Goal: Task Accomplishment & Management: Complete application form

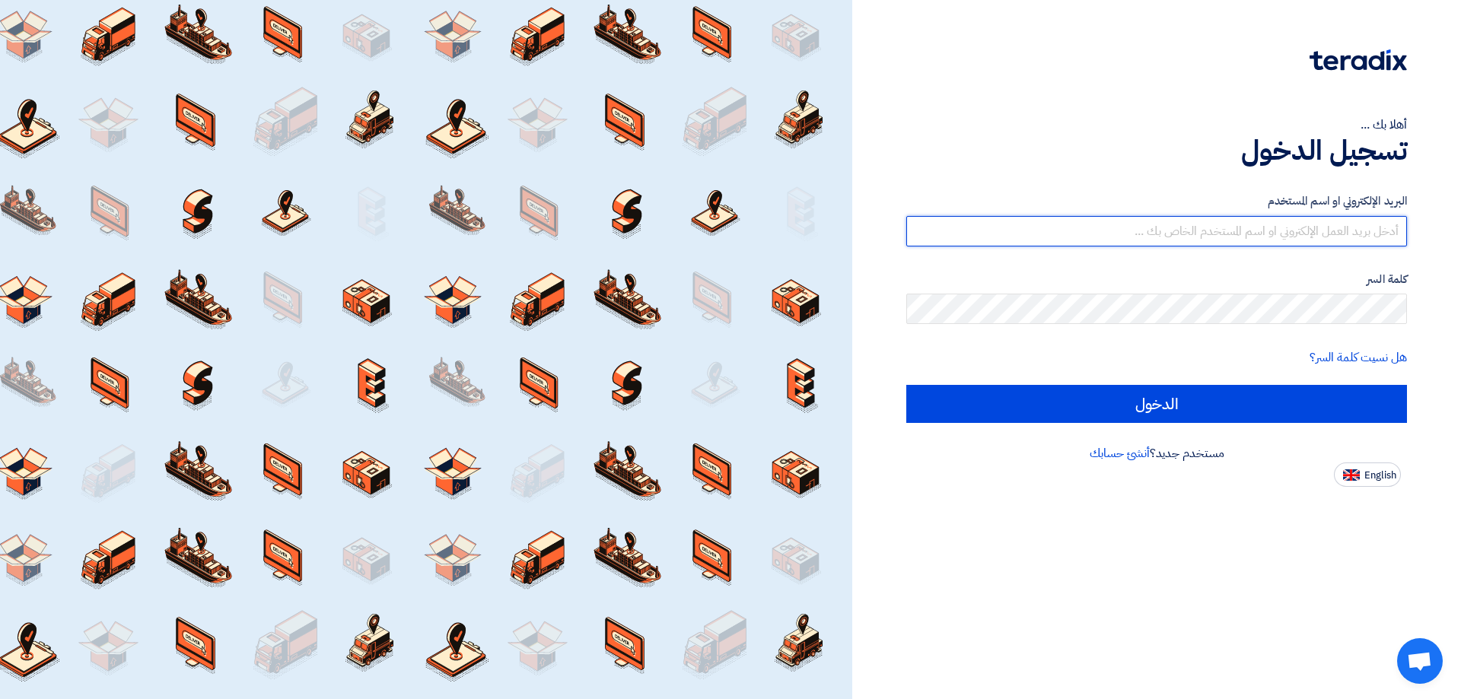
type input "[EMAIL_ADDRESS][DOMAIN_NAME]"
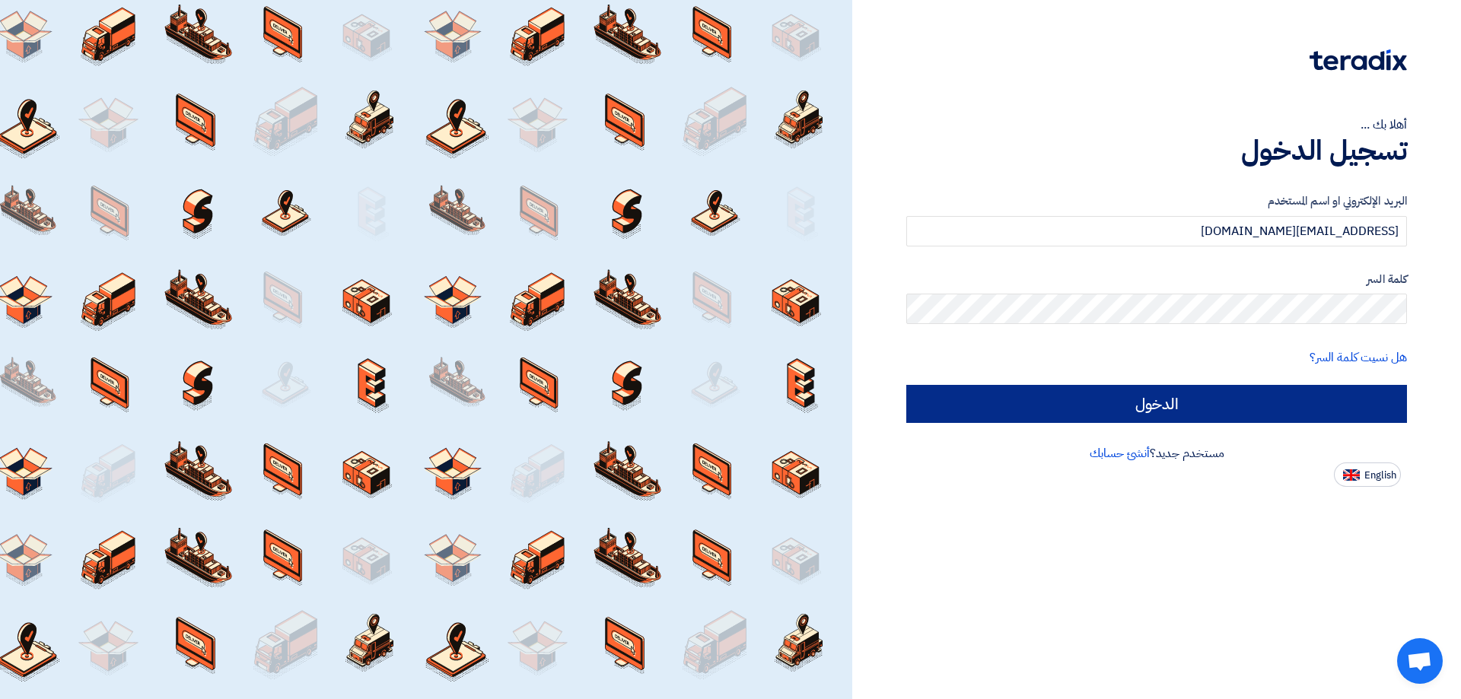
click at [1164, 409] on input "الدخول" at bounding box center [1156, 404] width 501 height 38
type input "Sign in"
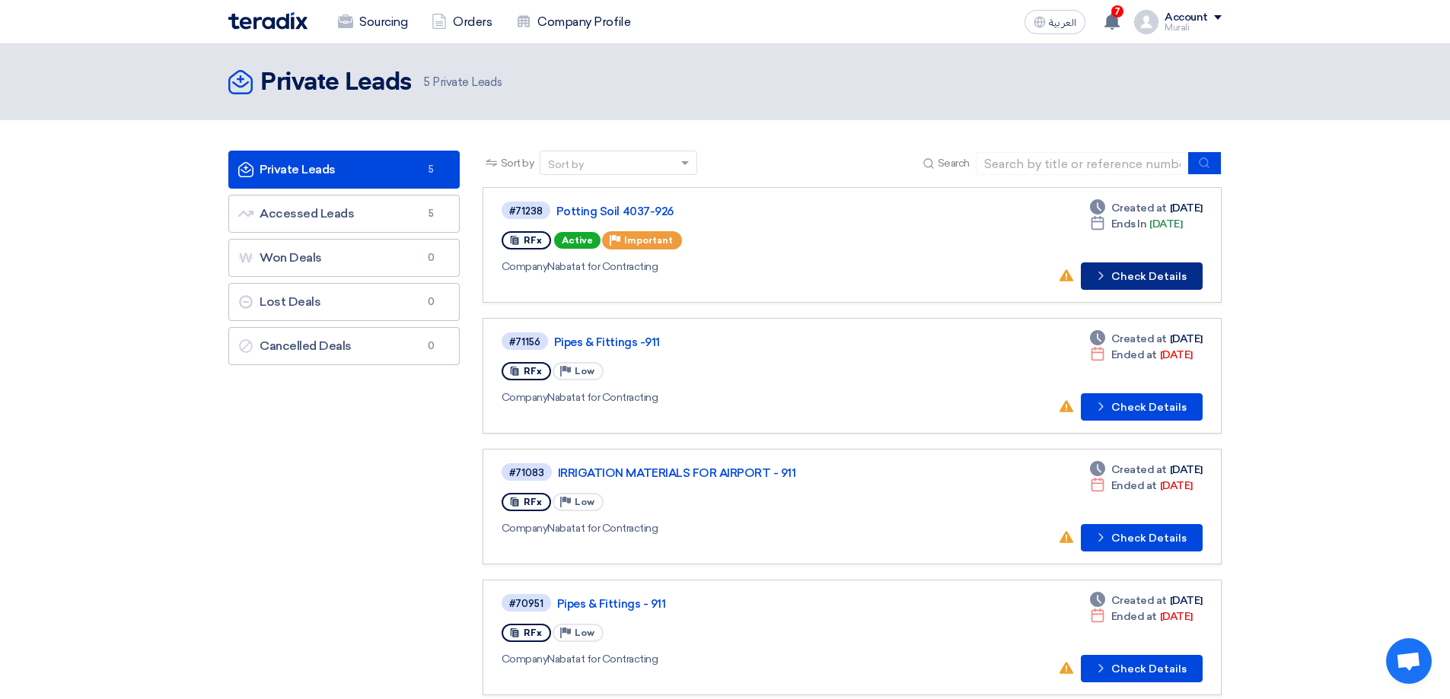
click at [1148, 273] on button "Check details Check Details" at bounding box center [1142, 276] width 122 height 27
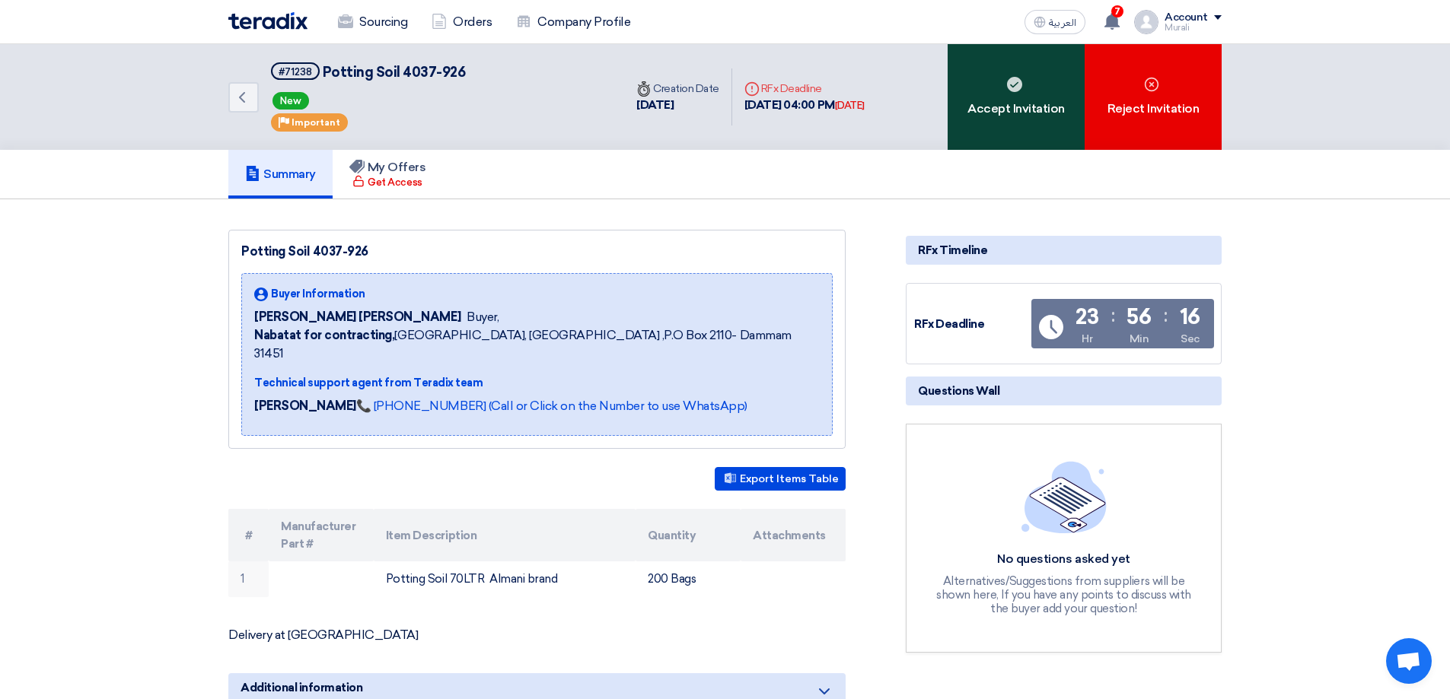
click at [1020, 119] on div "Accept Invitation" at bounding box center [1016, 97] width 137 height 106
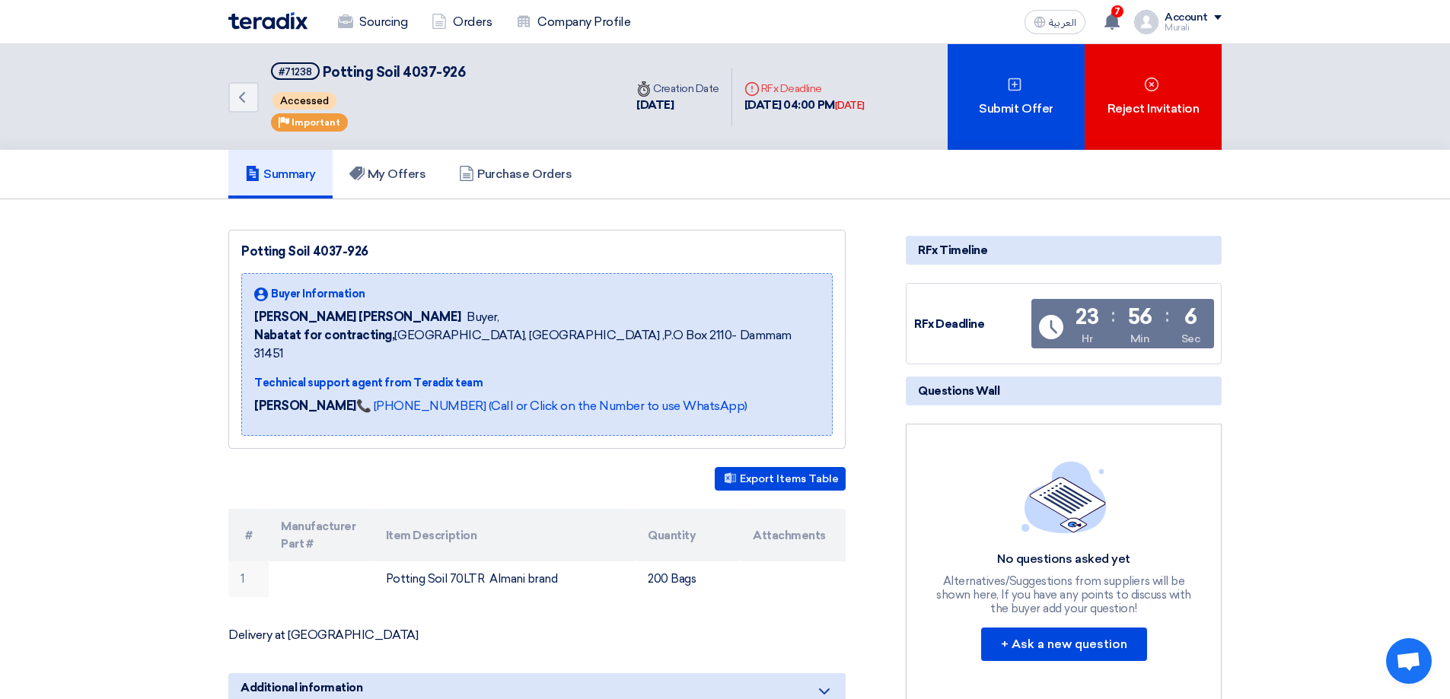
click at [157, 483] on section "Potting Soil 4037-926 Buyer Information [PERSON_NAME] [PERSON_NAME] Buyer, Naba…" at bounding box center [725, 559] width 1450 height 721
click at [690, 509] on th "Quantity" at bounding box center [687, 535] width 105 height 53
click at [1024, 100] on div "Submit Offer" at bounding box center [1016, 97] width 137 height 106
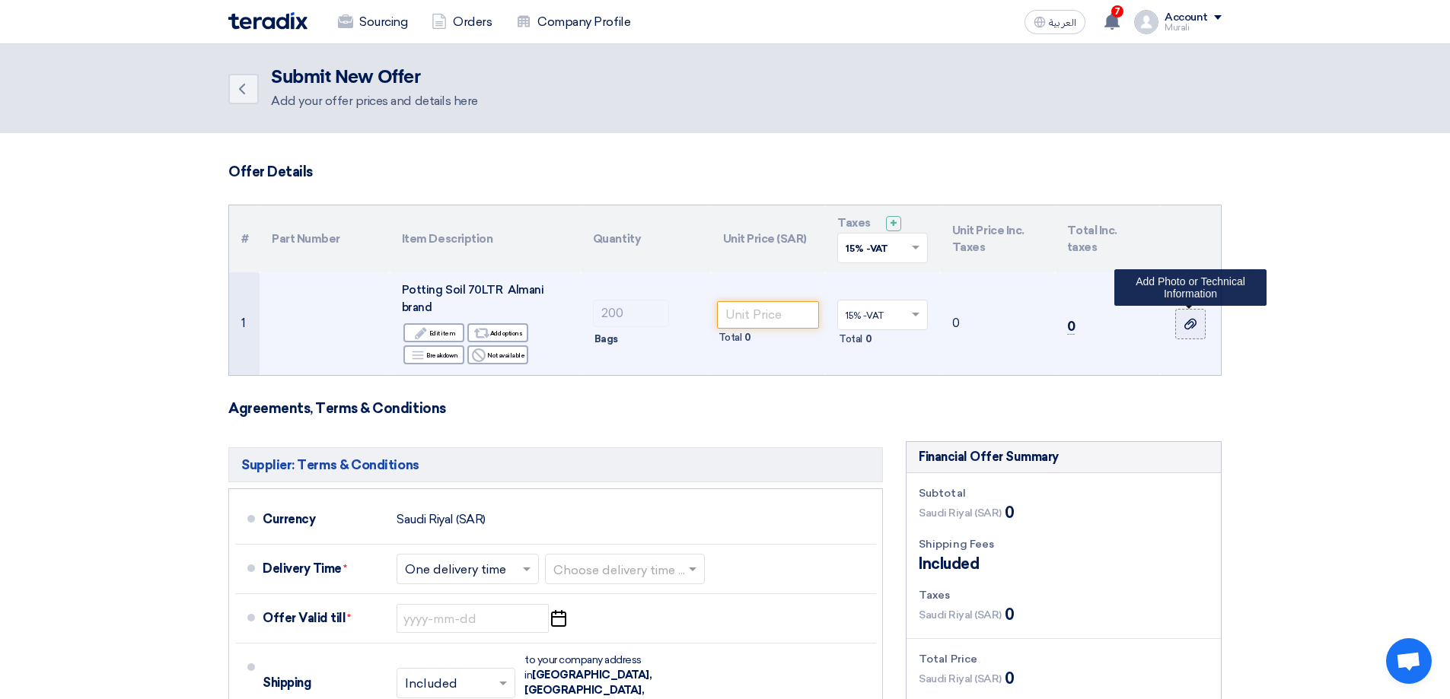
click at [1191, 320] on icon at bounding box center [1190, 324] width 12 height 12
click at [0, 0] on input "file" at bounding box center [0, 0] width 0 height 0
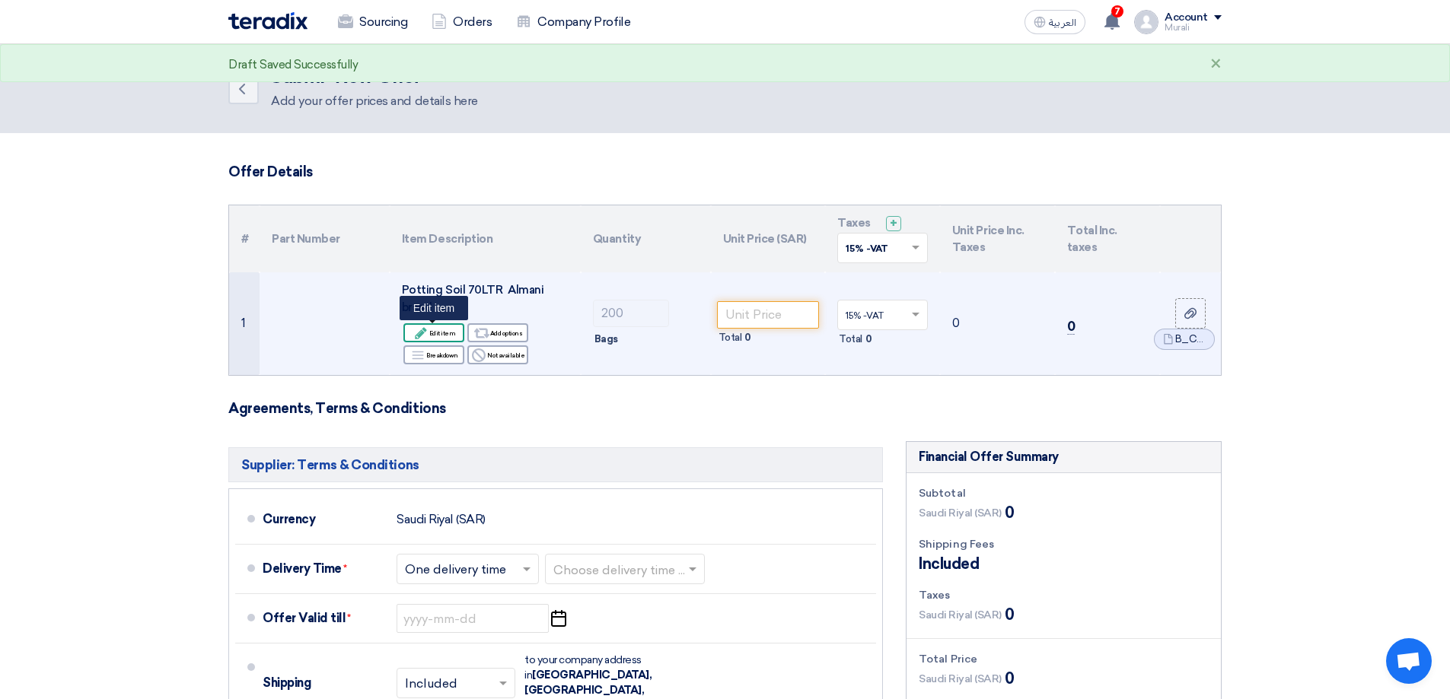
click at [430, 331] on div "Edit Edit item" at bounding box center [433, 332] width 61 height 19
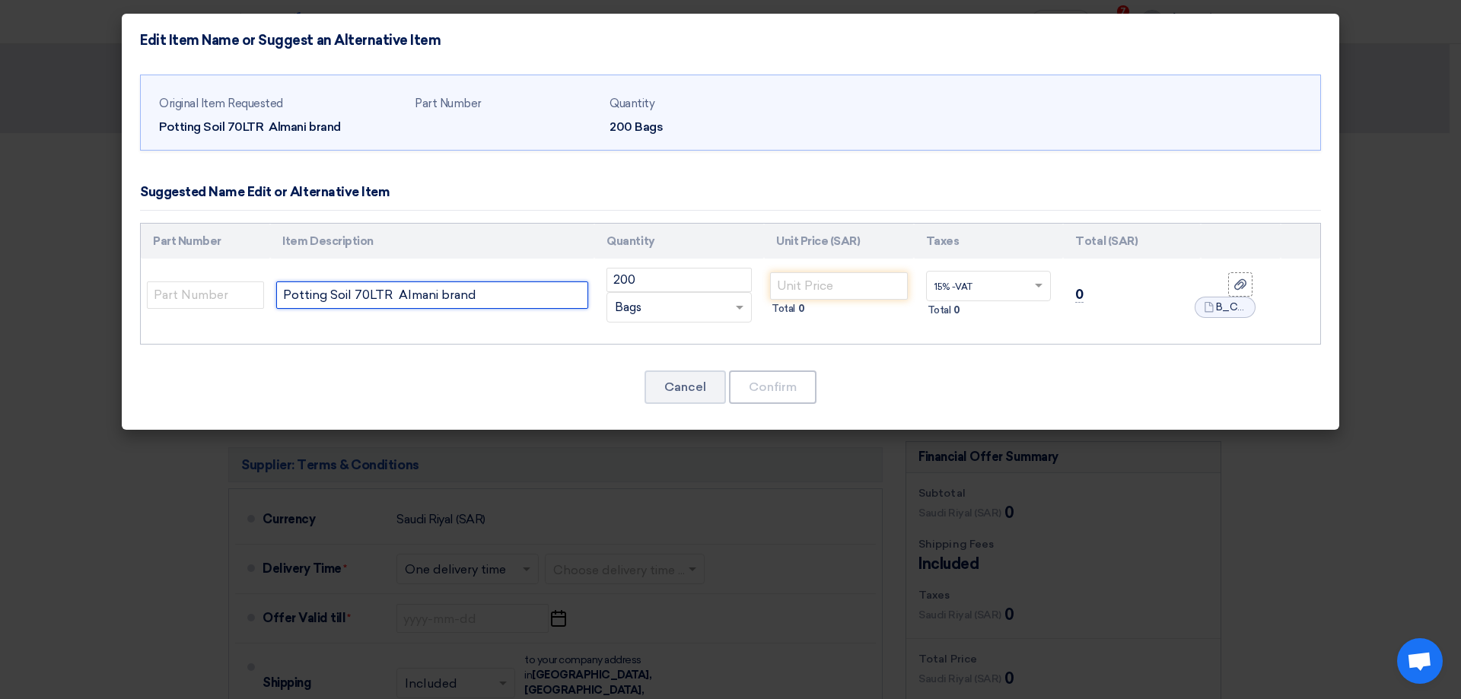
drag, startPoint x: 476, startPoint y: 292, endPoint x: 397, endPoint y: 298, distance: 79.4
click at [397, 298] on input "Potting Soil 70LTR Almani brand" at bounding box center [432, 295] width 312 height 27
click at [452, 340] on div "Part Number Item Description Quantity Unit Price (SAR) Taxes Total (SAR) 200" at bounding box center [730, 284] width 1181 height 123
click at [681, 384] on button "Cancel" at bounding box center [685, 387] width 81 height 33
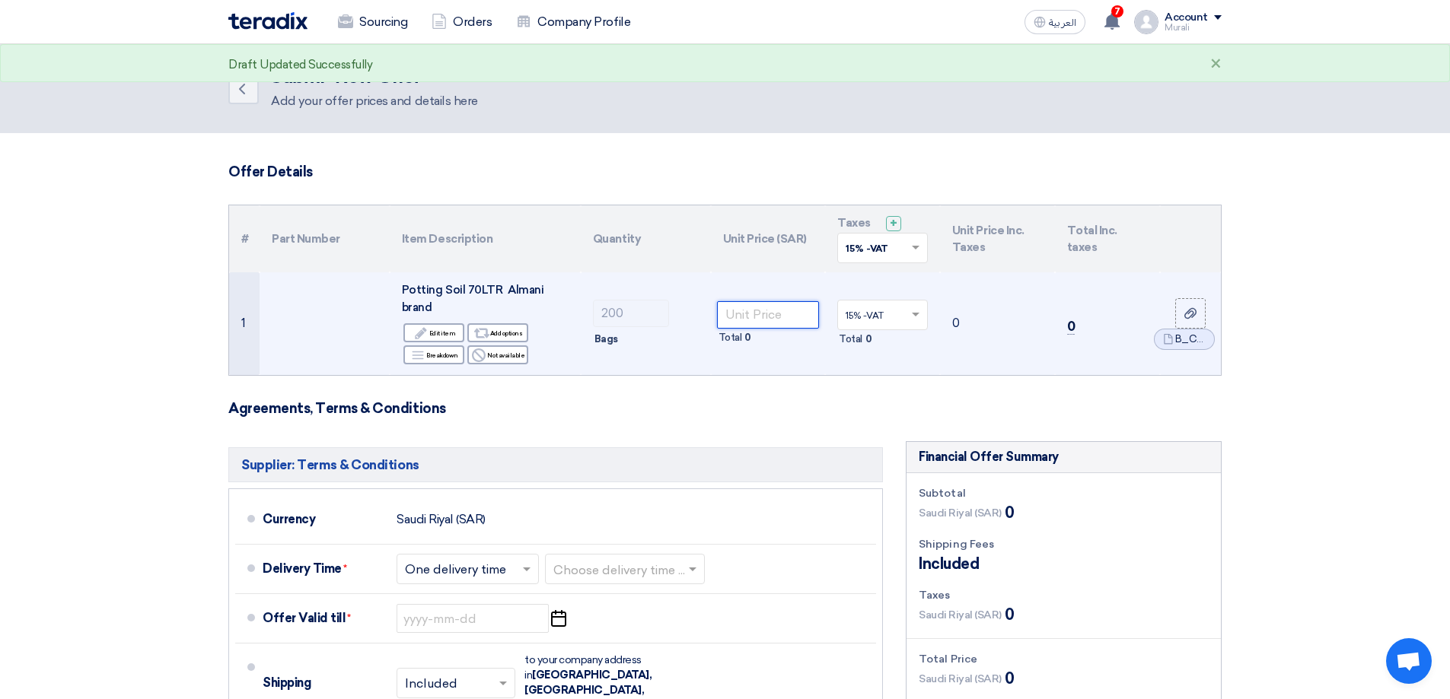
click at [737, 315] on input "number" at bounding box center [768, 314] width 103 height 27
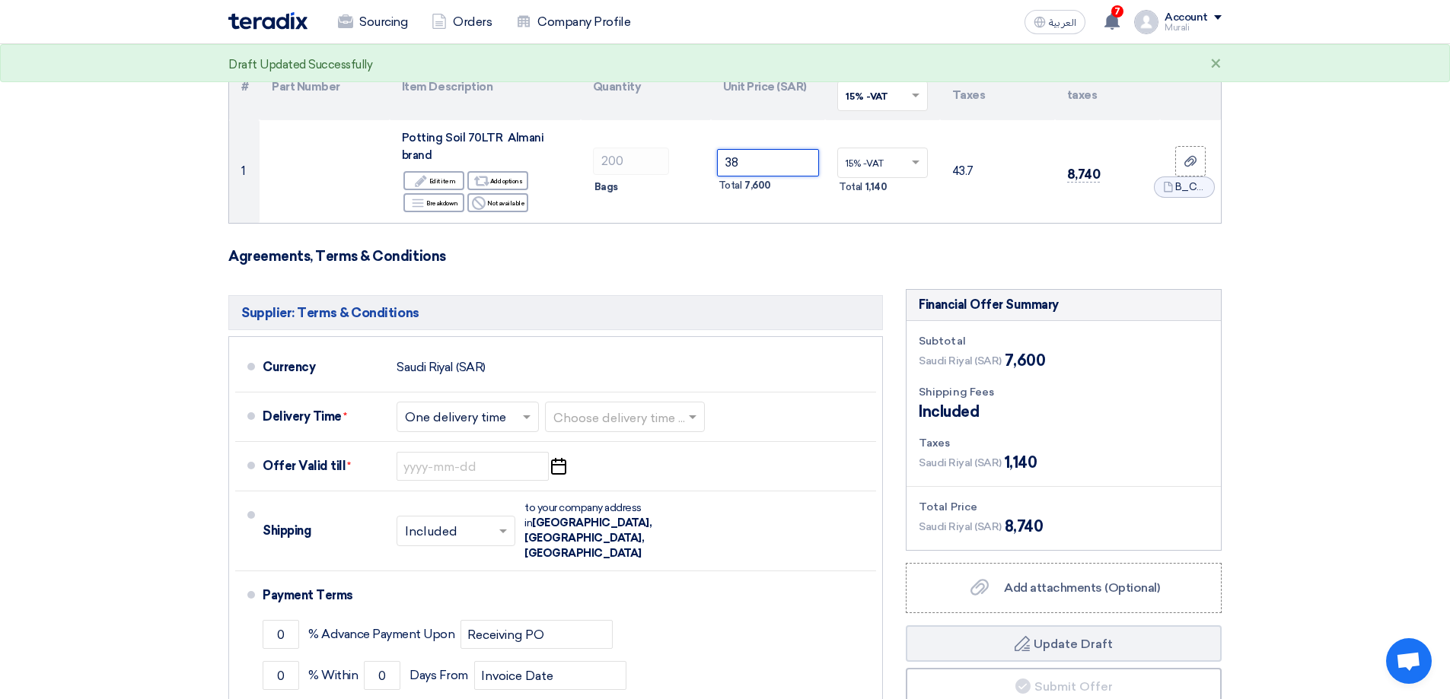
scroll to position [304, 0]
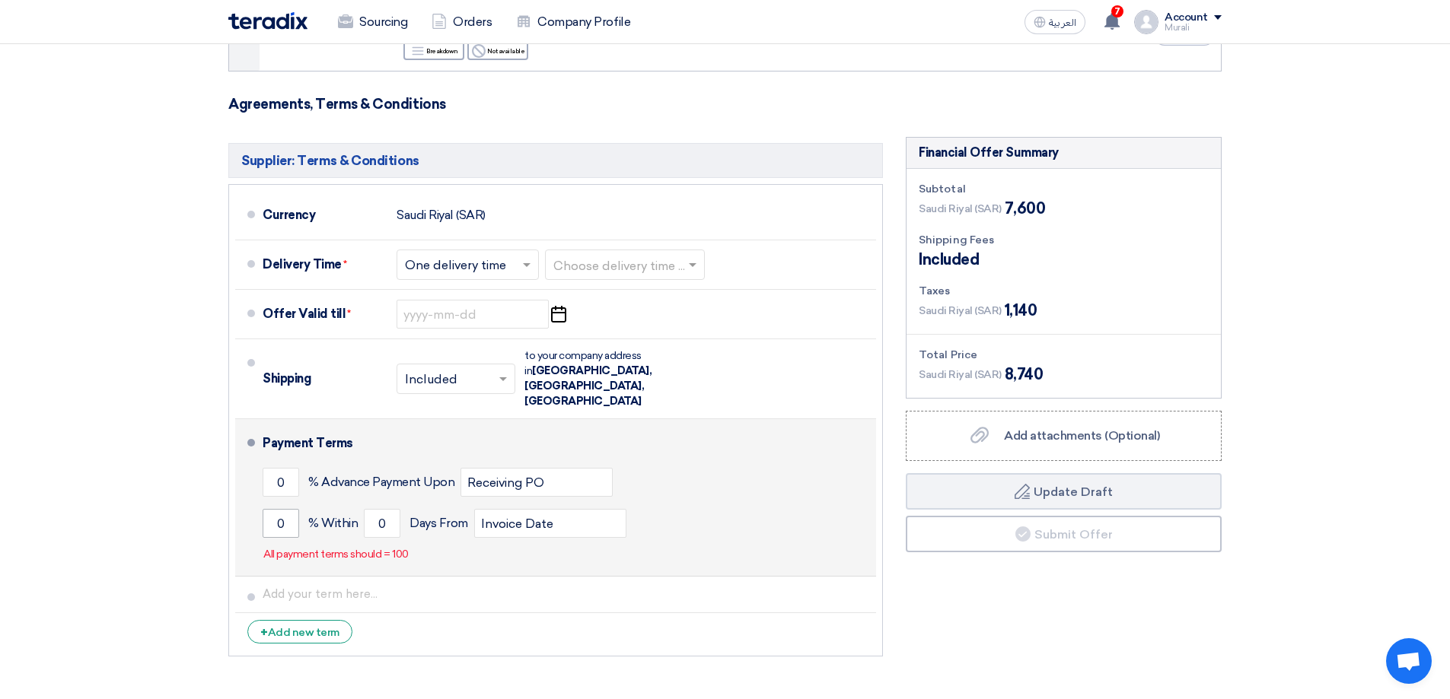
type input "38"
click at [277, 509] on input "0" at bounding box center [281, 523] width 37 height 29
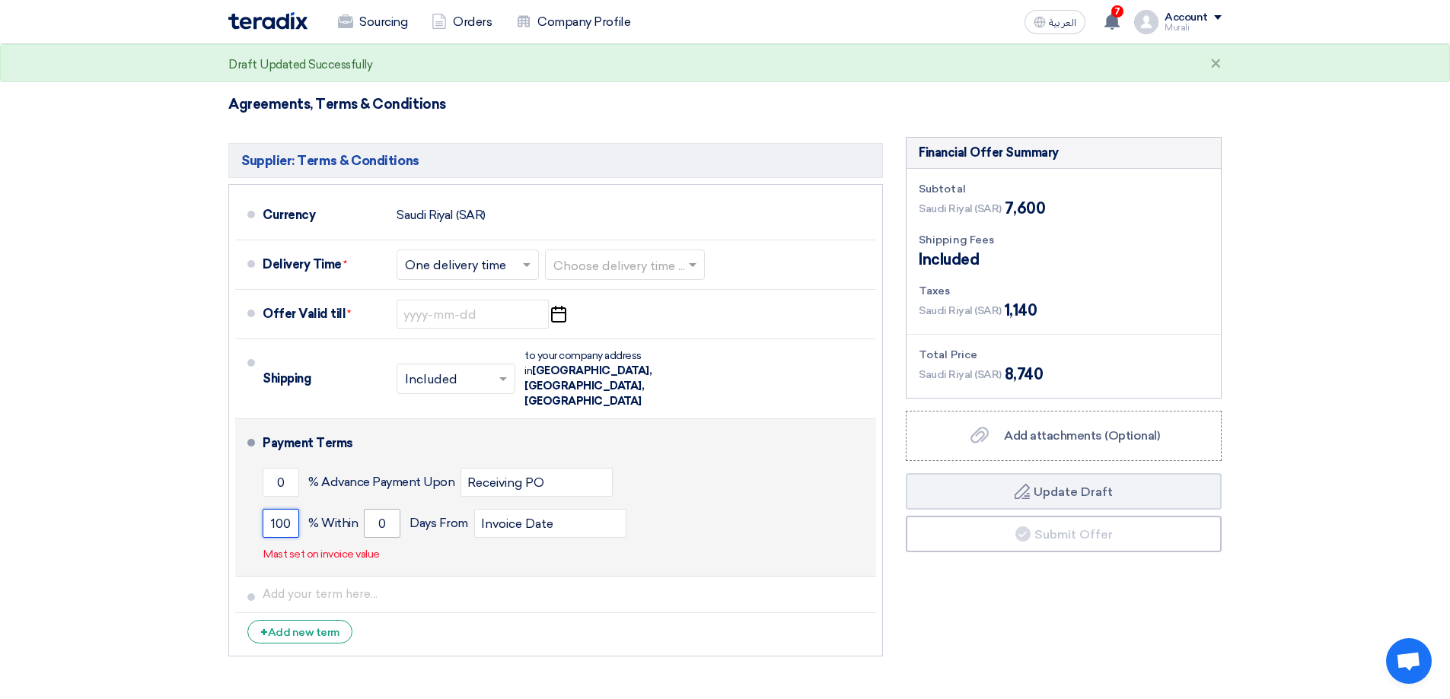
type input "100"
click at [378, 509] on input "0" at bounding box center [382, 523] width 37 height 29
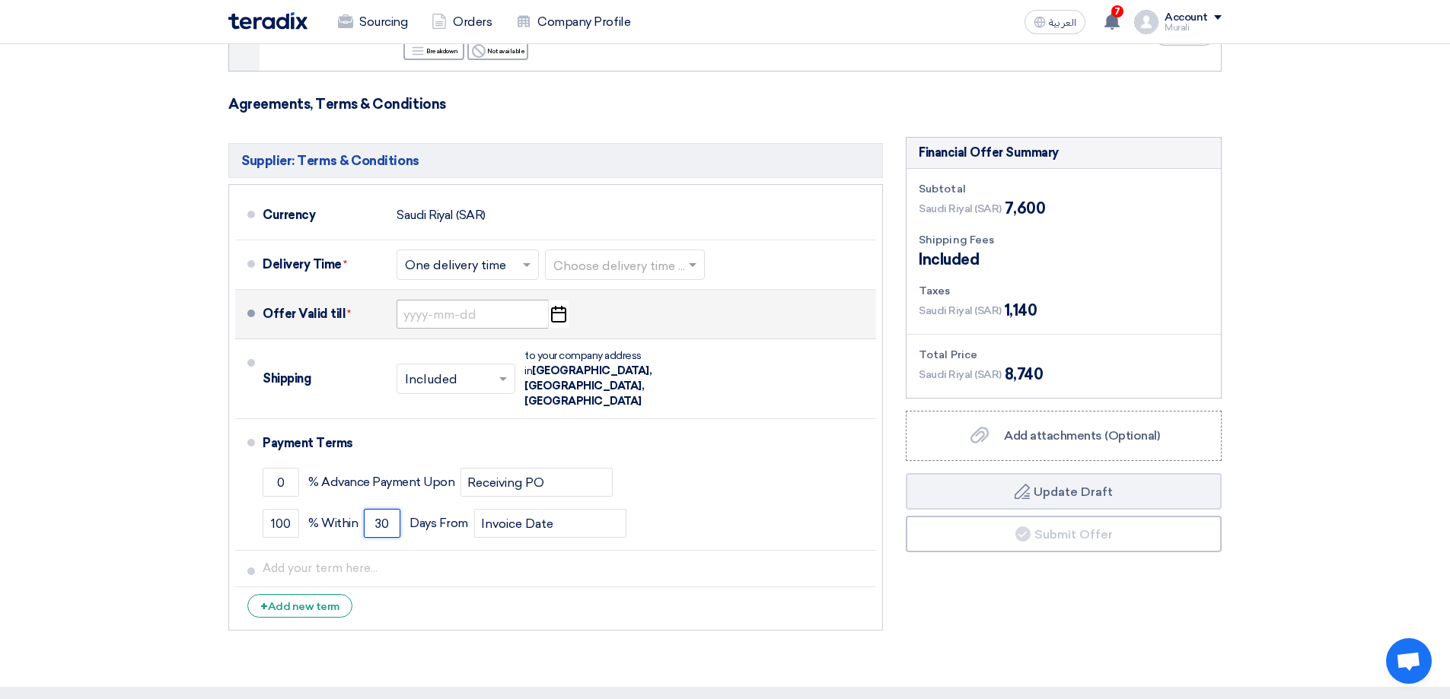
type input "30"
click at [518, 314] on input at bounding box center [473, 314] width 152 height 29
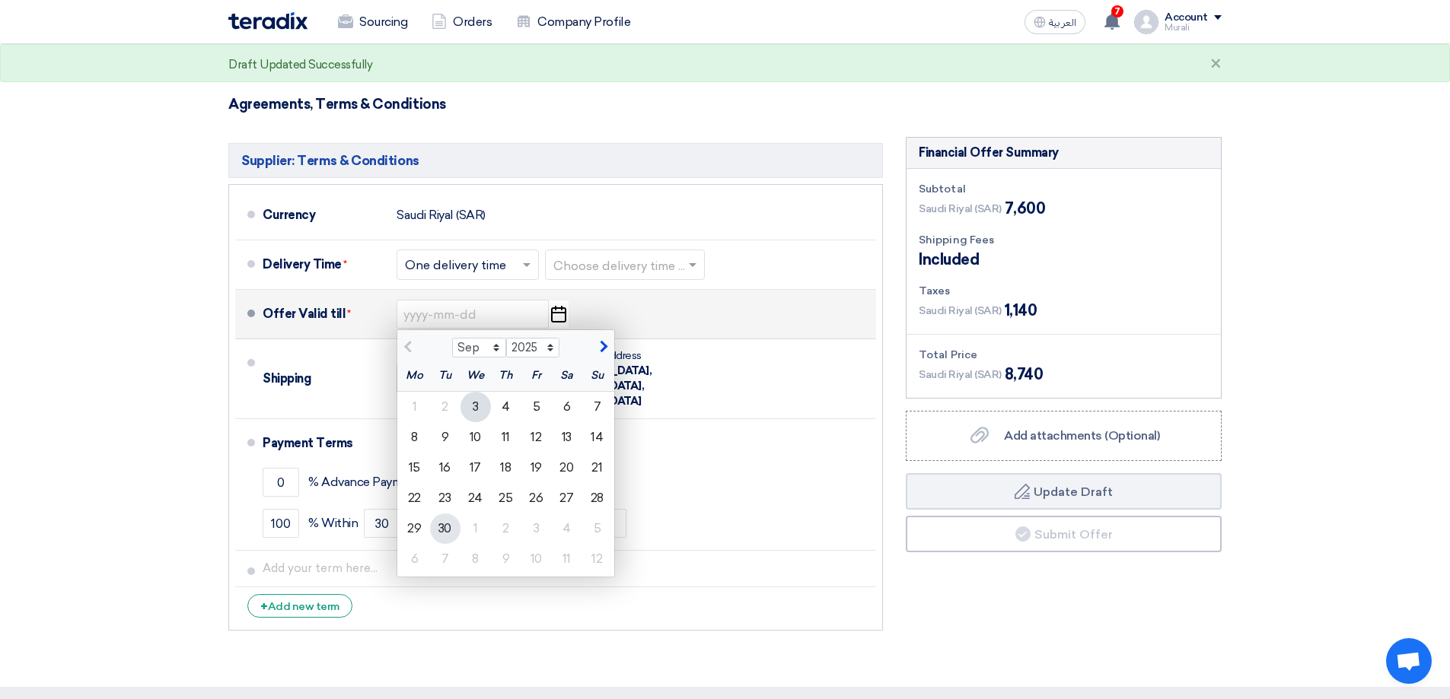
click at [445, 524] on div "30" at bounding box center [445, 529] width 30 height 30
type input "[DATE]"
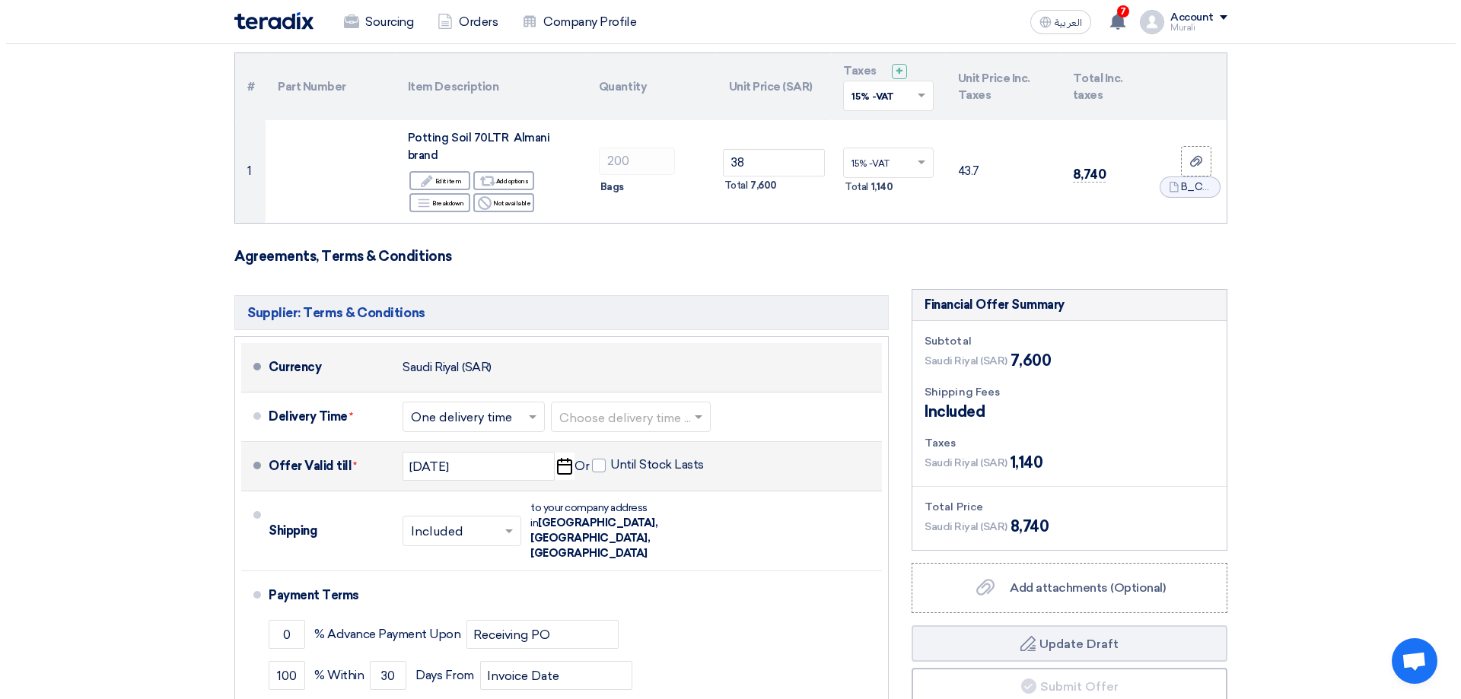
scroll to position [228, 0]
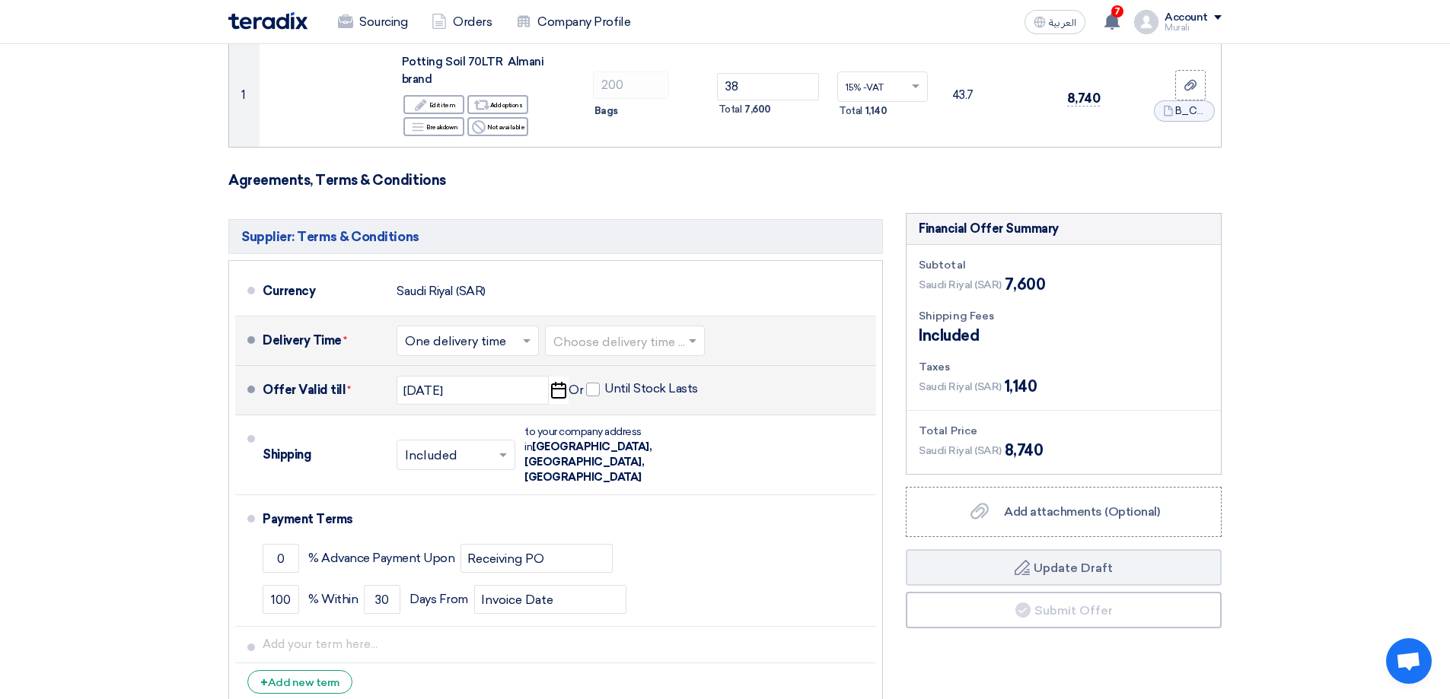
click at [694, 345] on span at bounding box center [694, 340] width 19 height 15
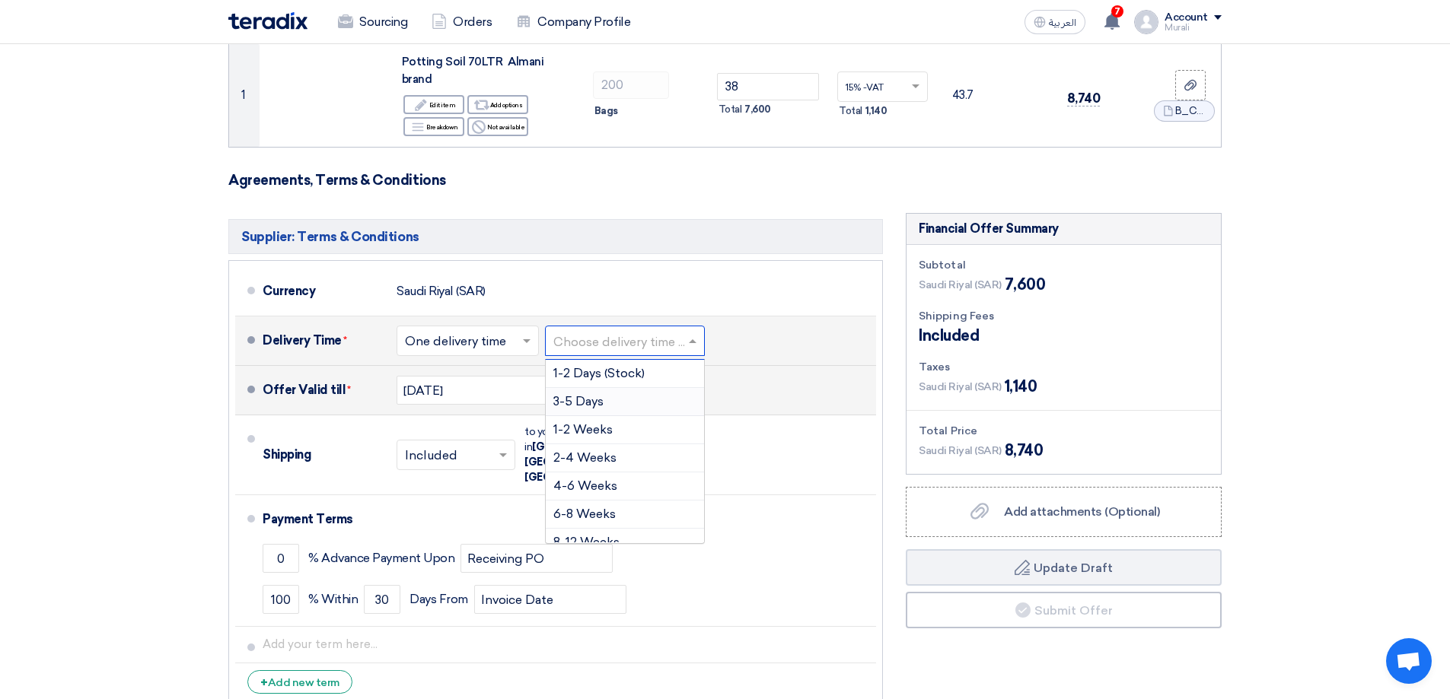
click at [591, 400] on span "3-5 Days" at bounding box center [578, 401] width 50 height 14
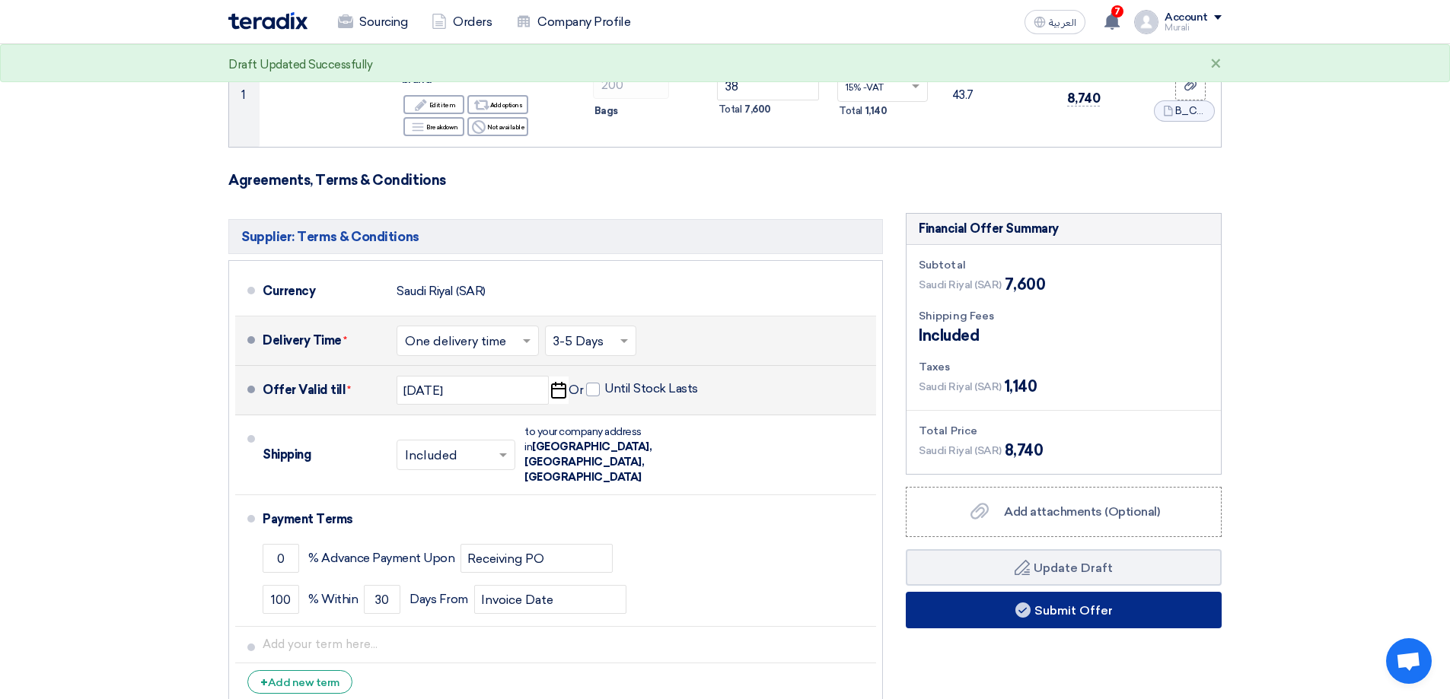
click at [1062, 607] on button "Submit Offer" at bounding box center [1064, 610] width 316 height 37
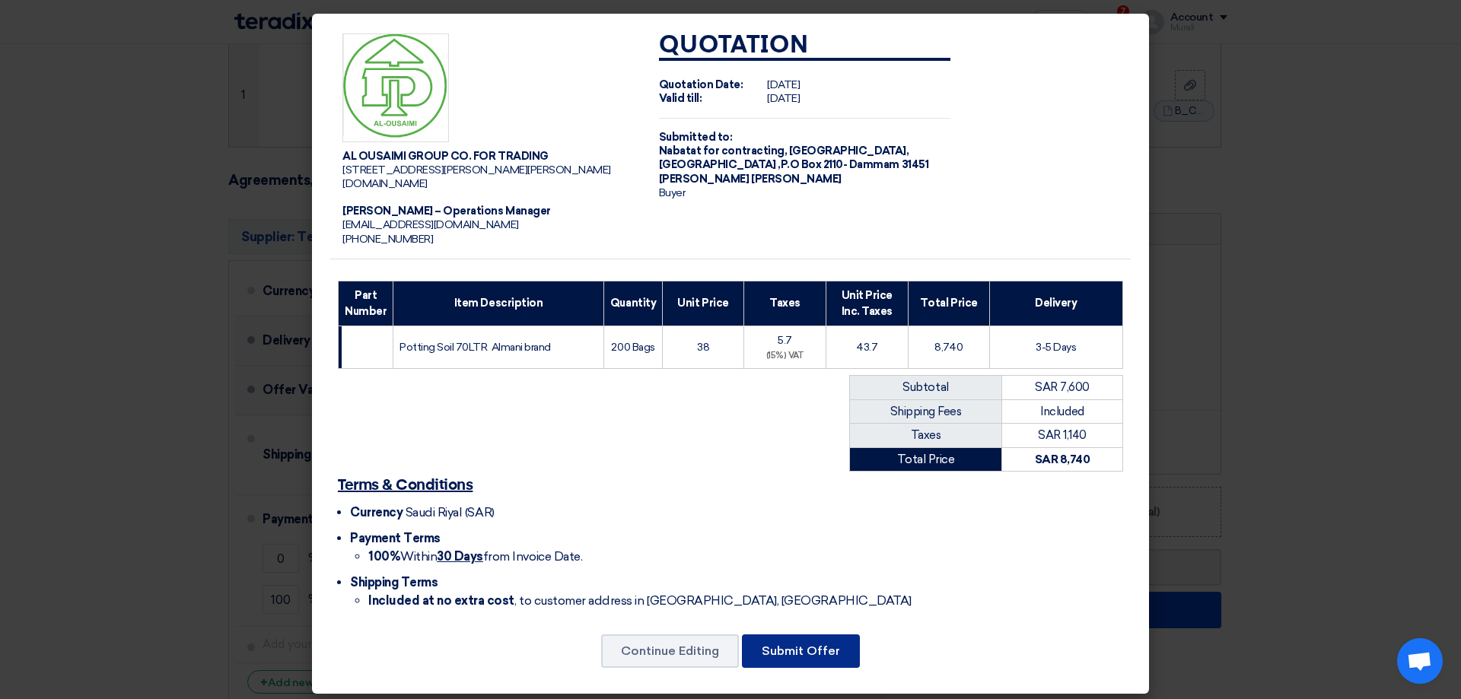
click at [804, 667] on button "Submit Offer" at bounding box center [801, 651] width 118 height 33
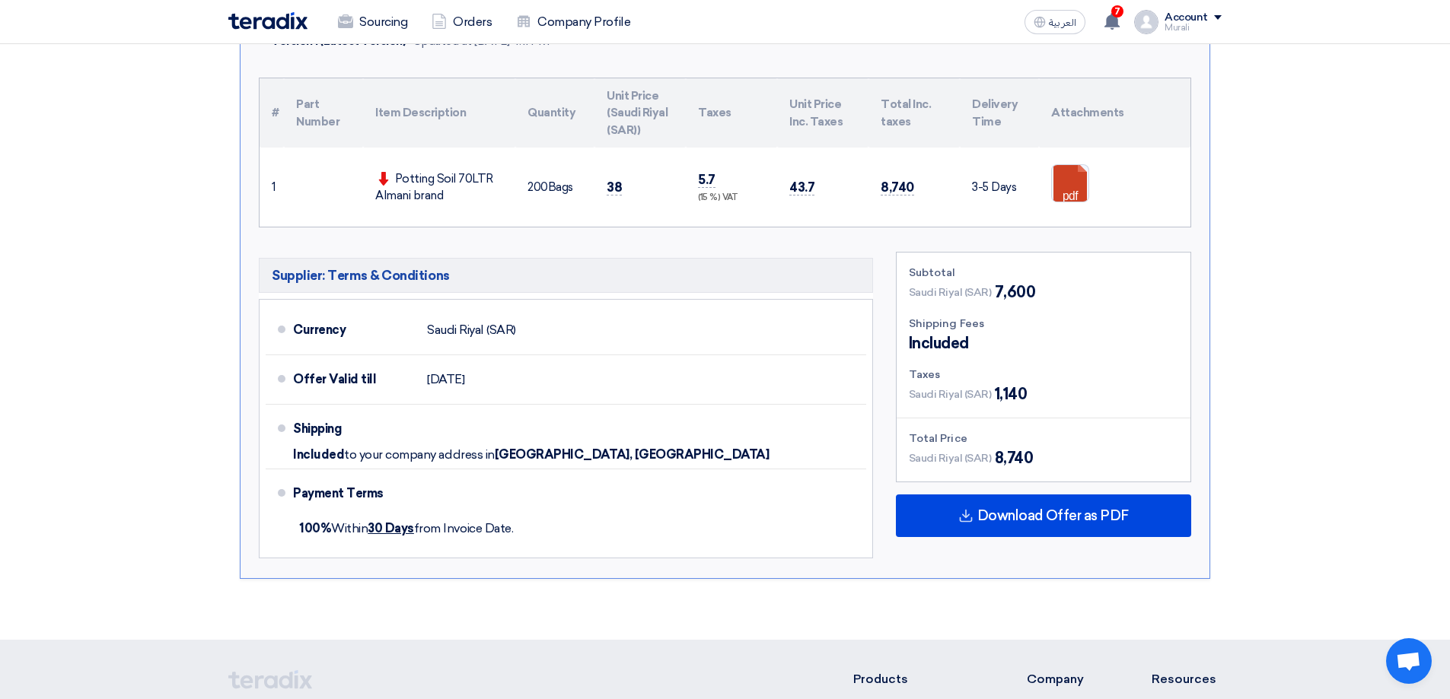
scroll to position [666, 0]
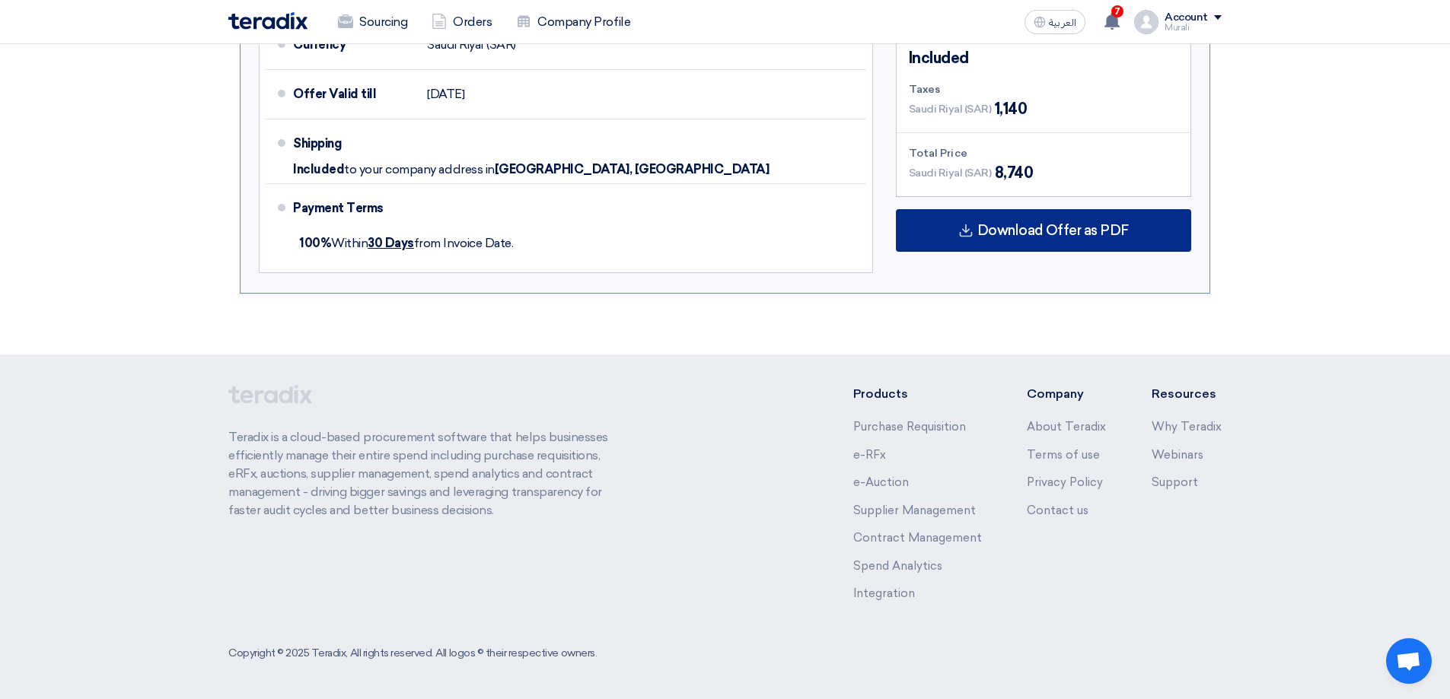
click at [1022, 240] on div "Download Offer as PDF" at bounding box center [1043, 230] width 295 height 43
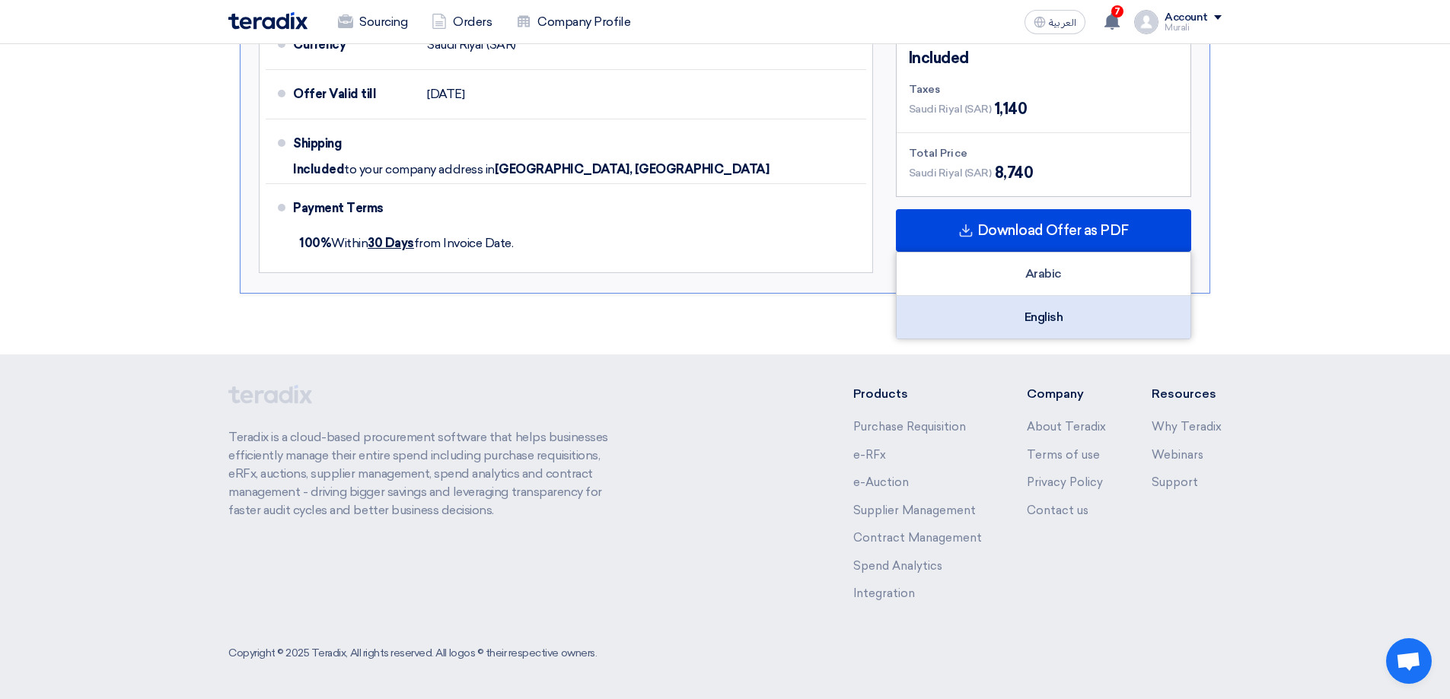
click at [1039, 321] on div "English" at bounding box center [1044, 317] width 294 height 43
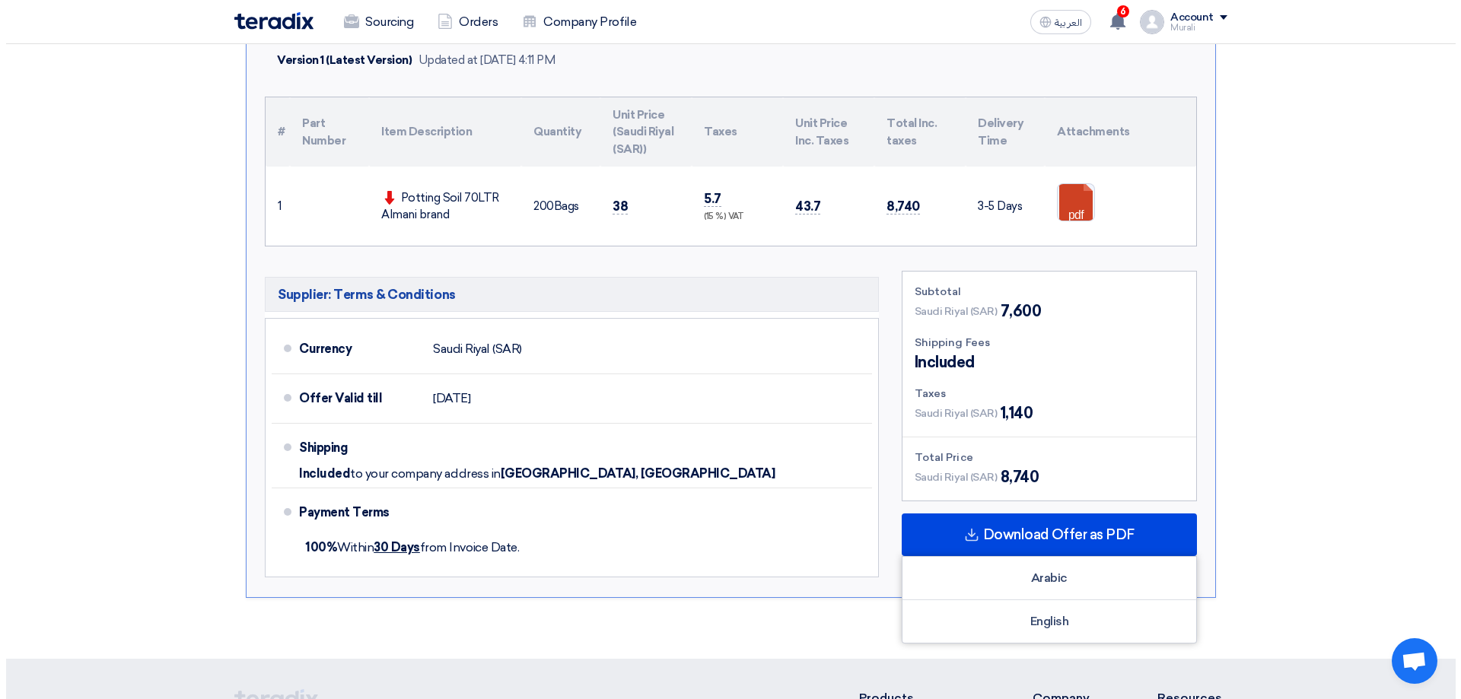
scroll to position [0, 0]
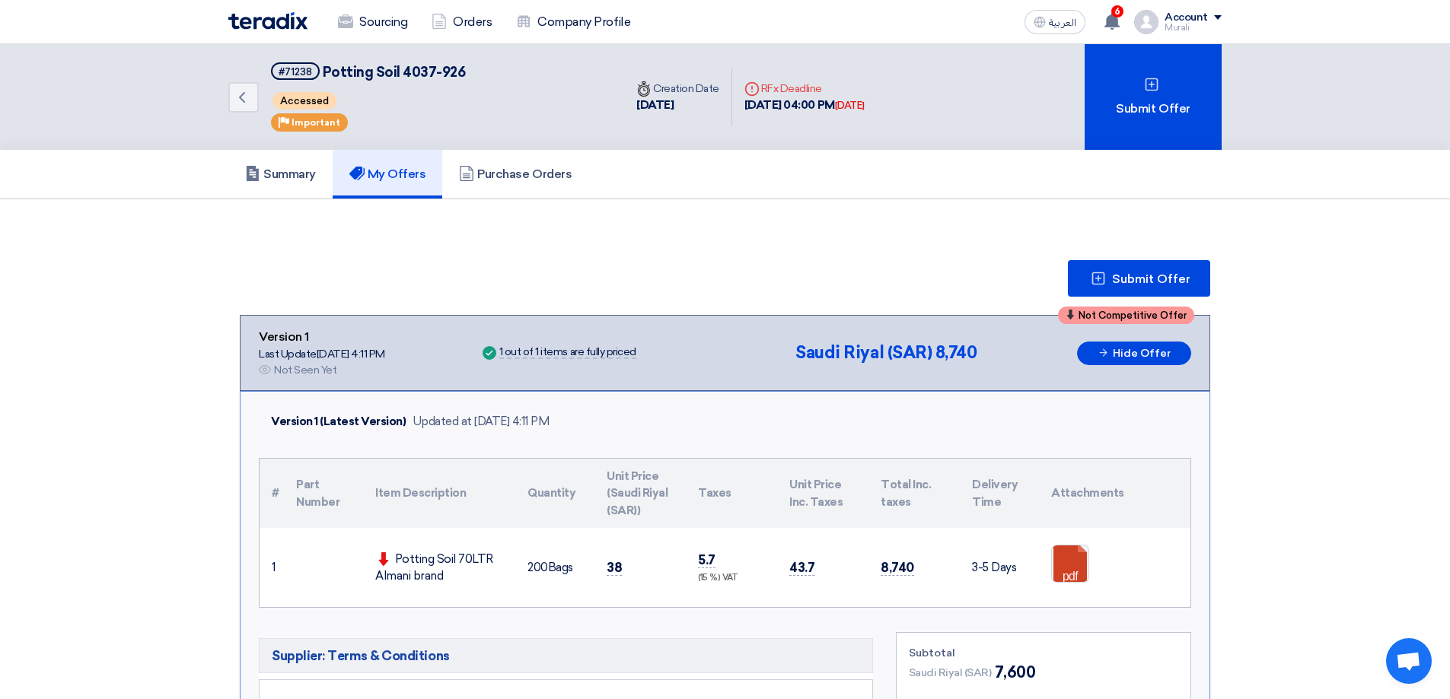
click at [1193, 19] on div "Account" at bounding box center [1185, 17] width 43 height 13
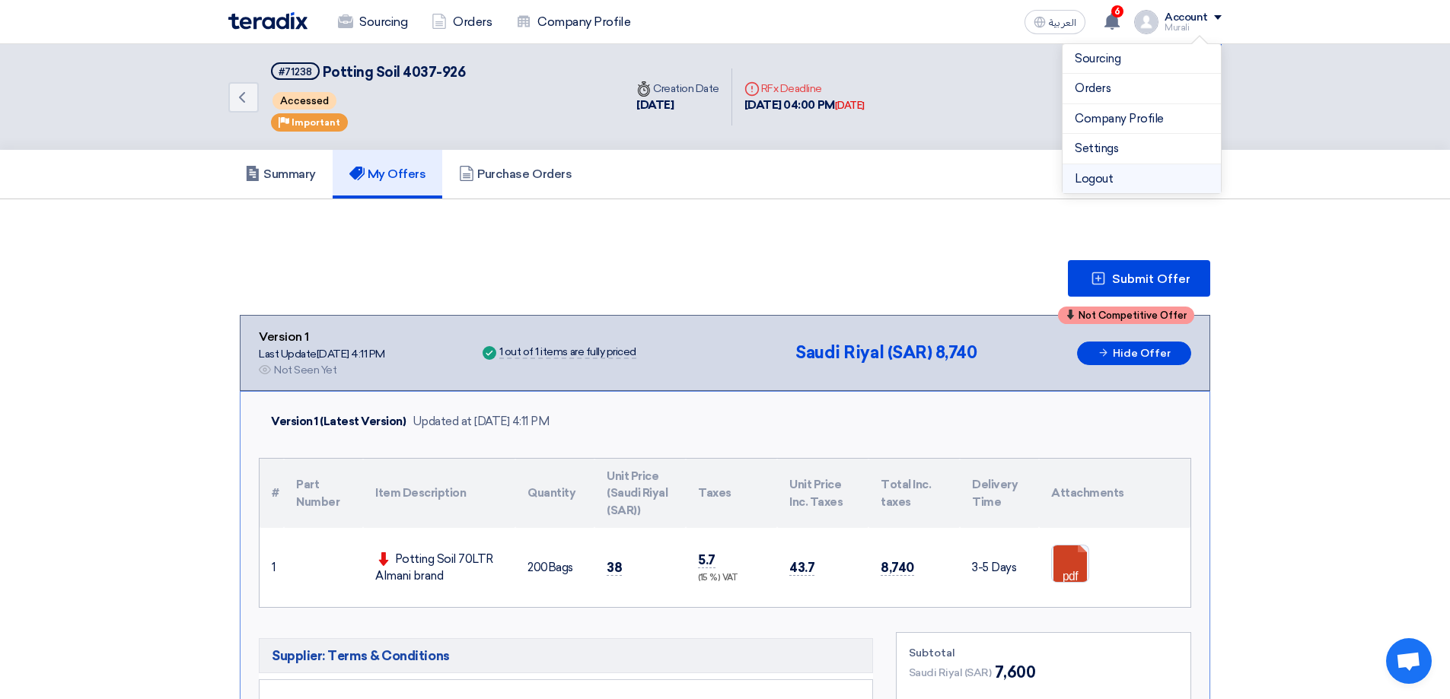
click at [1100, 183] on li "Logout" at bounding box center [1141, 179] width 158 height 30
